Goal: Information Seeking & Learning: Find specific fact

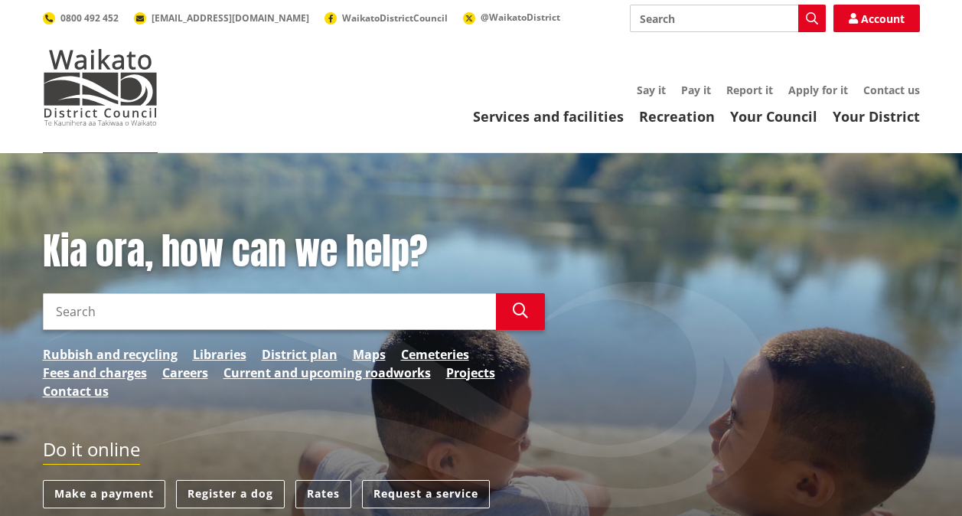
click at [290, 325] on input "Search" at bounding box center [269, 311] width 453 height 37
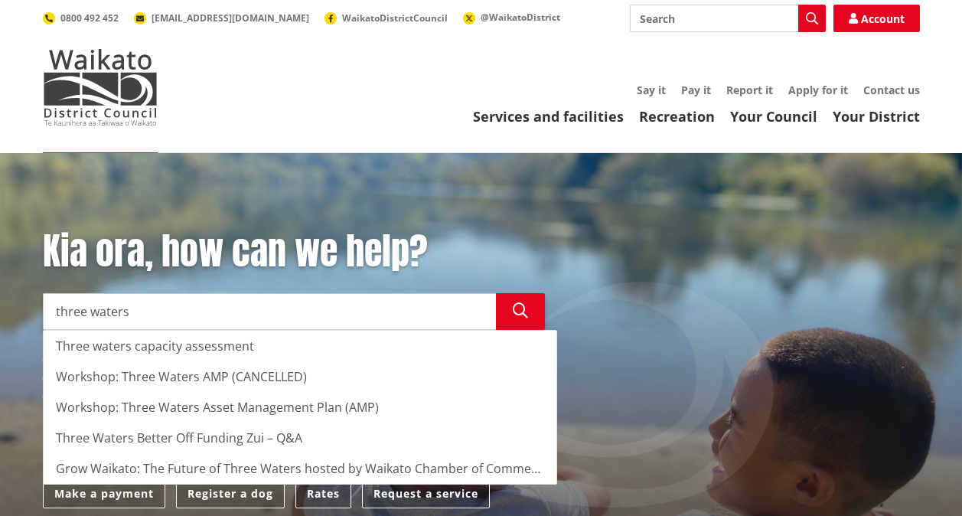
type input "three waters"
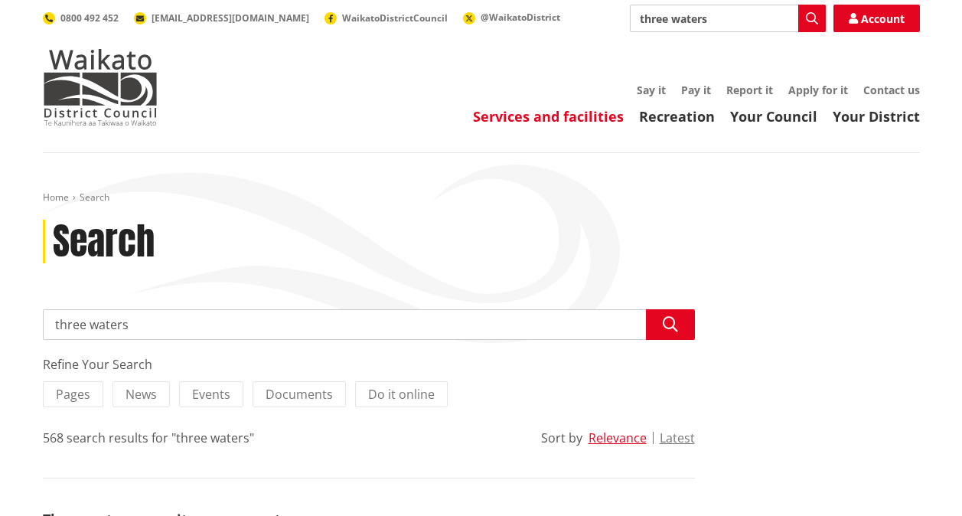
click at [539, 116] on link "Services and facilities" at bounding box center [548, 116] width 151 height 18
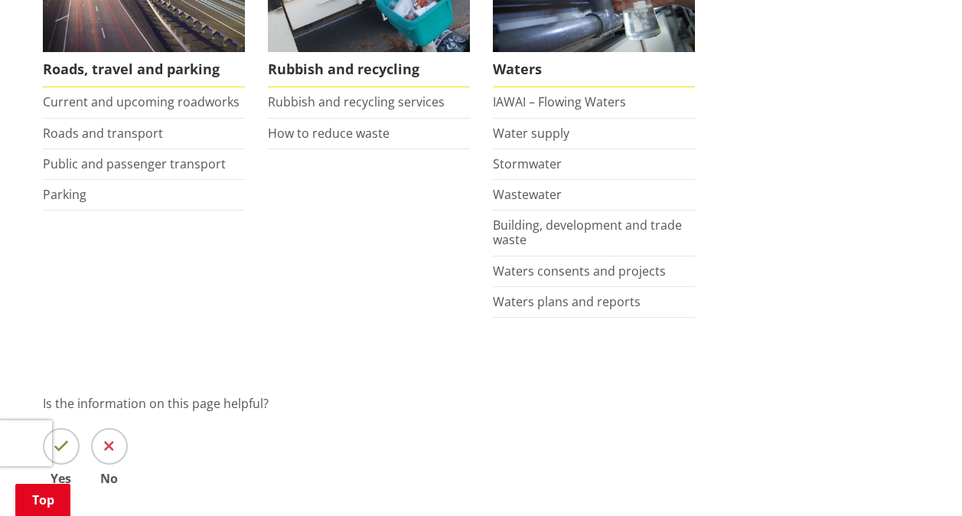
scroll to position [1225, 0]
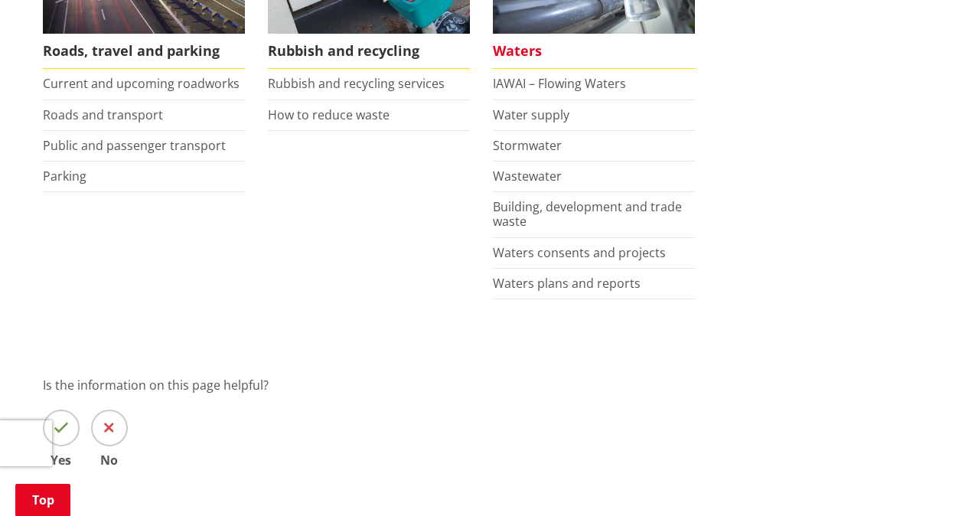
click at [506, 50] on span "Waters" at bounding box center [594, 51] width 202 height 35
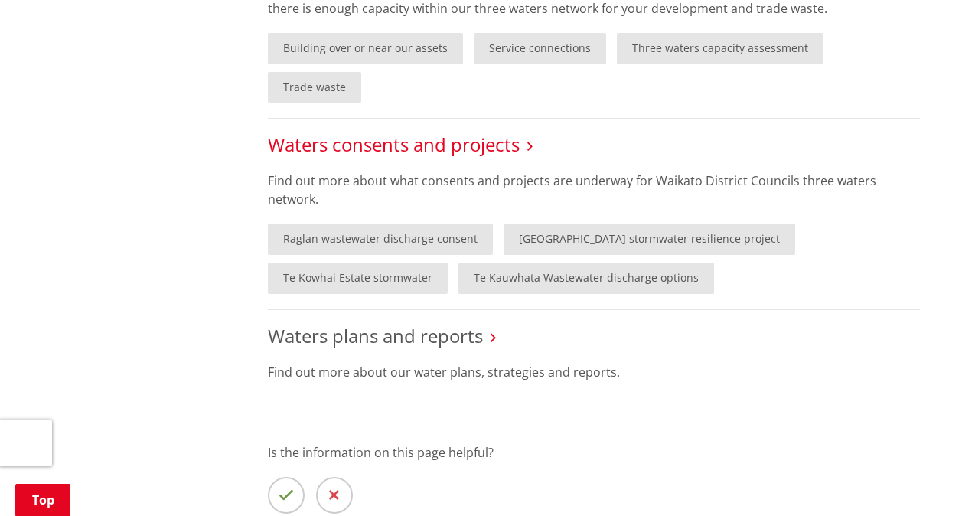
scroll to position [1071, 0]
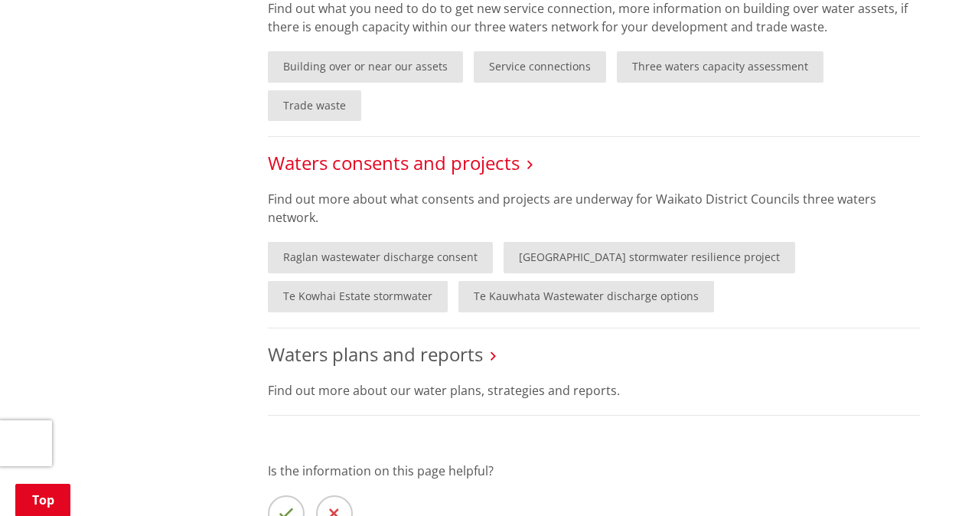
click at [315, 150] on link "Waters consents and projects" at bounding box center [394, 162] width 252 height 25
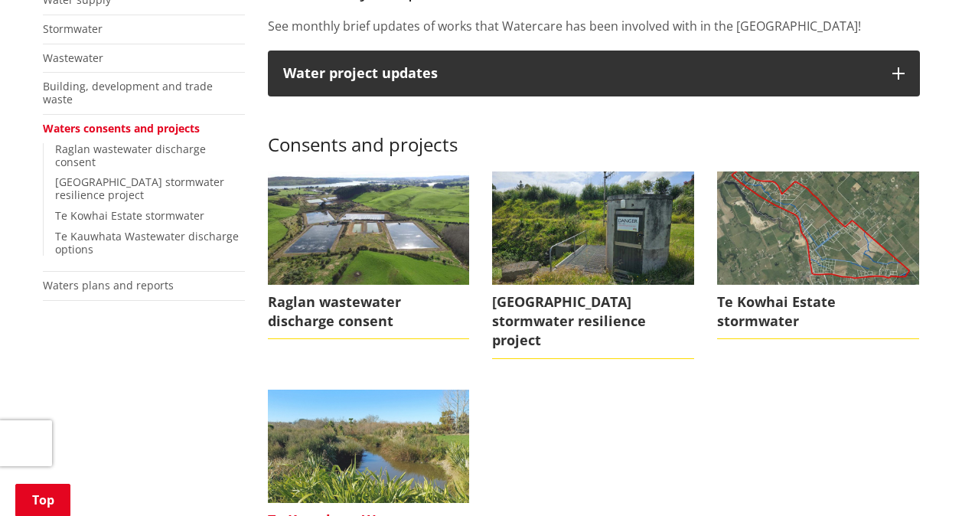
scroll to position [459, 0]
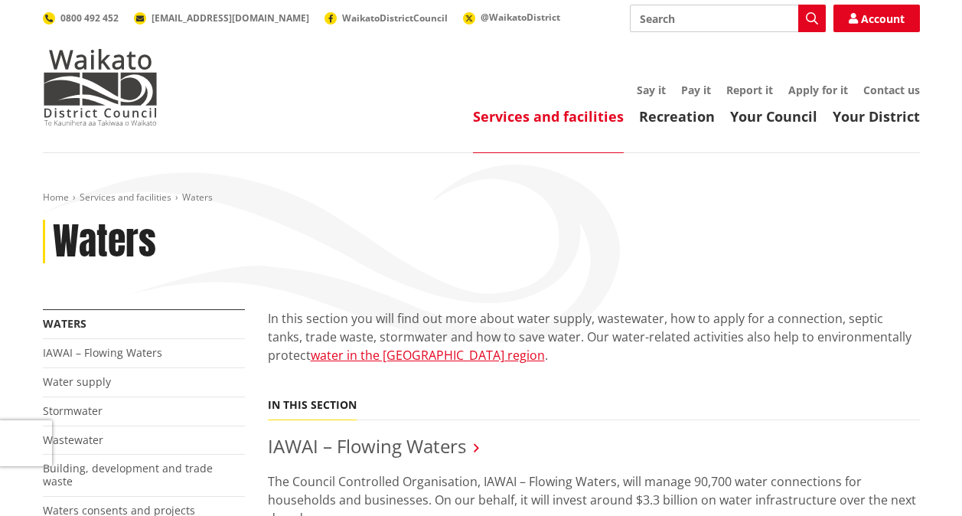
scroll to position [1071, 0]
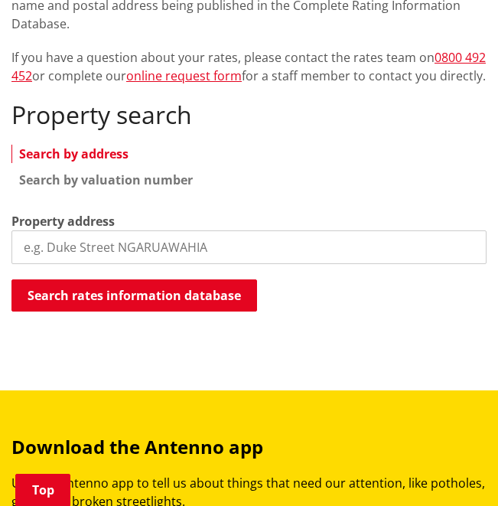
scroll to position [306, 0]
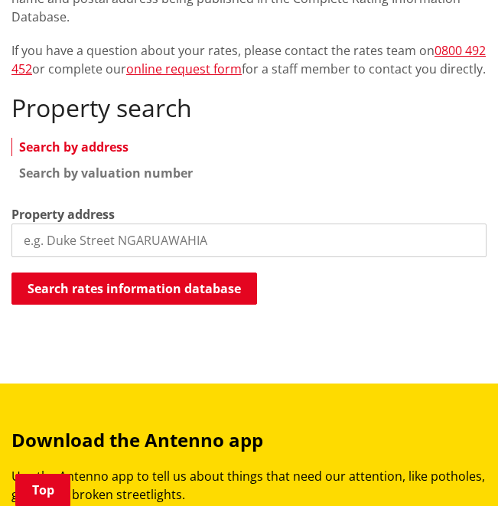
click at [161, 250] on input "search" at bounding box center [248, 240] width 475 height 34
click at [98, 246] on input "search" at bounding box center [248, 240] width 475 height 34
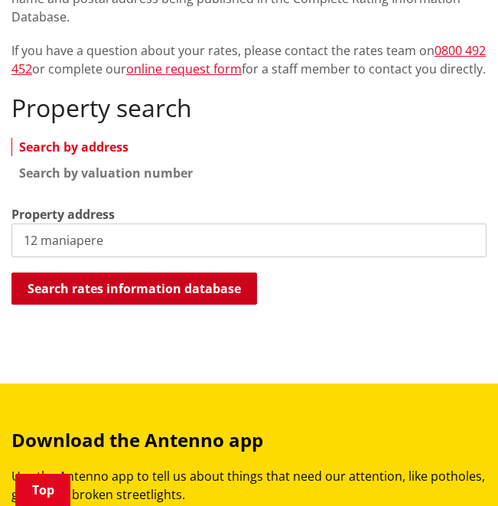
type input "12 maniapere"
click at [148, 295] on button "Search rates information database" at bounding box center [134, 288] width 246 height 32
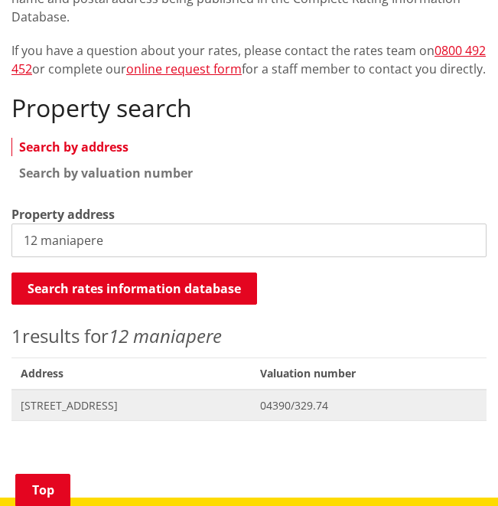
click at [152, 413] on span "[STREET_ADDRESS]" at bounding box center [131, 405] width 221 height 15
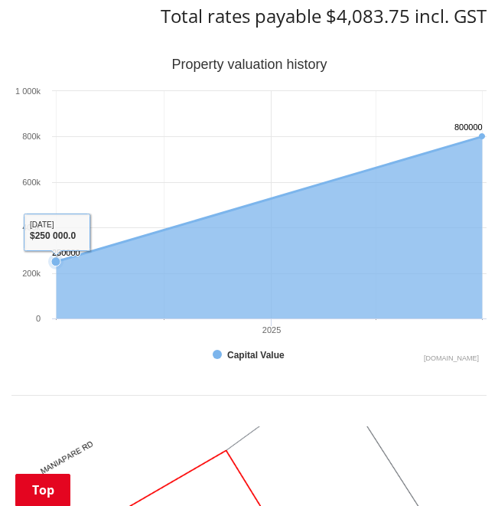
scroll to position [842, 0]
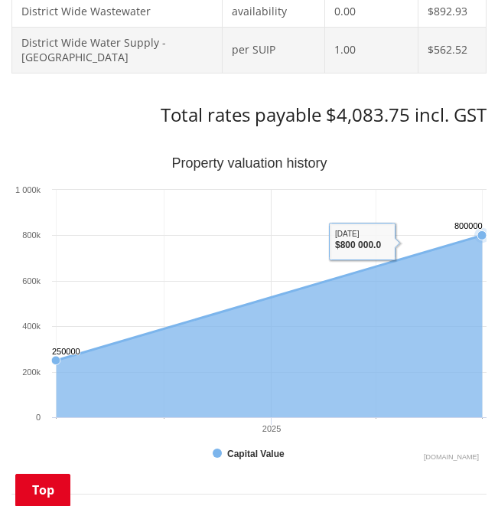
click at [364, 349] on icon "Interactive chart" at bounding box center [270, 326] width 426 height 182
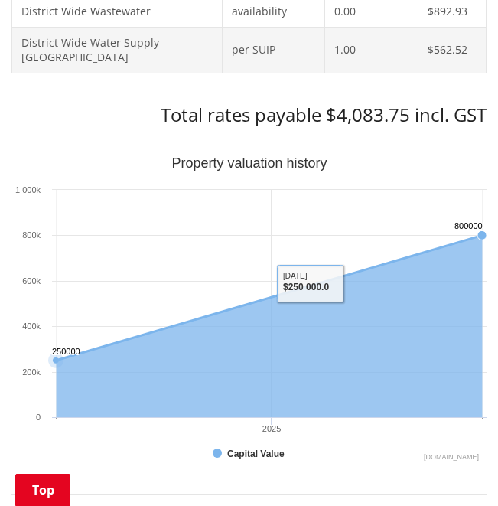
drag, startPoint x: 478, startPoint y: 249, endPoint x: 133, endPoint y: 350, distance: 359.7
click at [207, 324] on icon "Created with Highcharts 10.3.3 Property valuation history 250000 ​ 250000 80000…" at bounding box center [248, 310] width 475 height 306
